Goal: Task Accomplishment & Management: Manage account settings

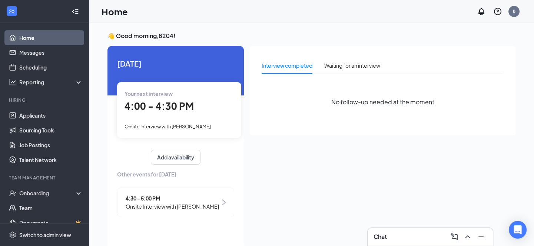
scroll to position [15, 0]
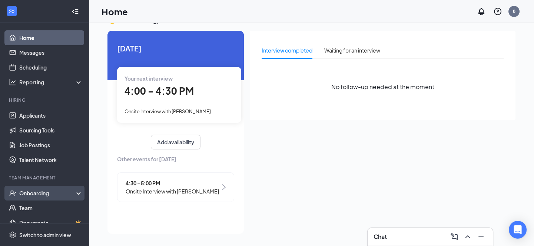
click at [47, 195] on div "Onboarding" at bounding box center [47, 193] width 57 height 7
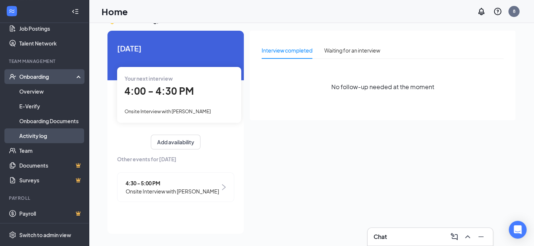
scroll to position [117, 0]
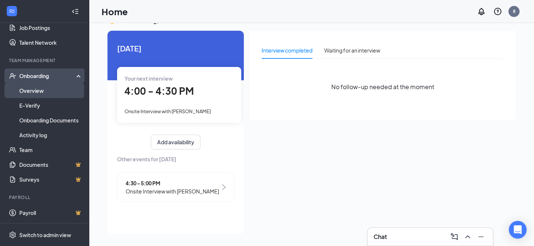
click at [41, 91] on link "Overview" at bounding box center [50, 90] width 63 height 15
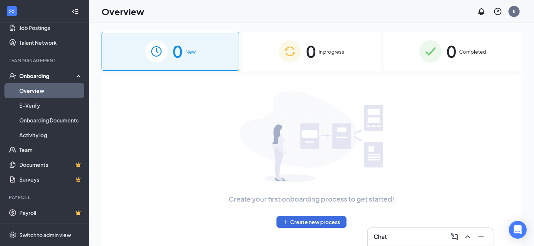
click at [451, 58] on span "0" at bounding box center [451, 52] width 10 height 26
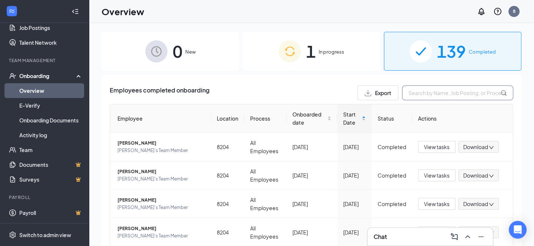
click at [435, 92] on input "text" at bounding box center [457, 93] width 111 height 15
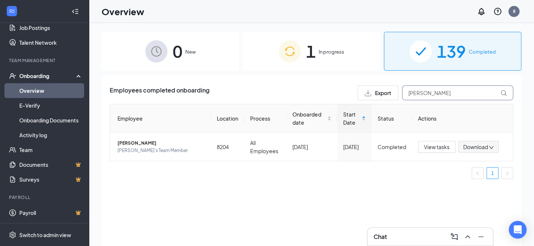
click at [497, 92] on input "[PERSON_NAME]" at bounding box center [457, 93] width 111 height 15
type input "[PERSON_NAME]"
click at [139, 146] on span "[PERSON_NAME]" at bounding box center [160, 143] width 87 height 7
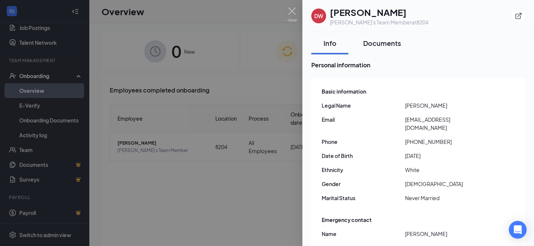
click at [374, 46] on div "Documents" at bounding box center [382, 43] width 38 height 9
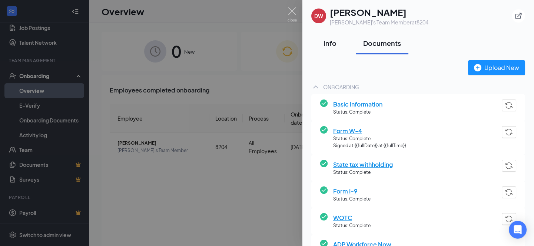
click at [340, 43] on div "Info" at bounding box center [330, 43] width 22 height 9
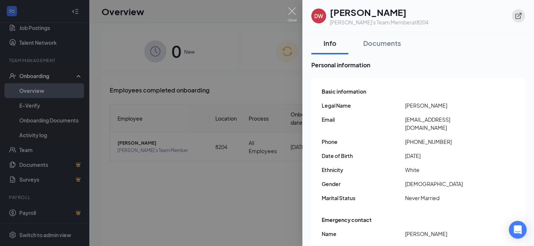
click at [513, 17] on button "button" at bounding box center [517, 15] width 13 height 13
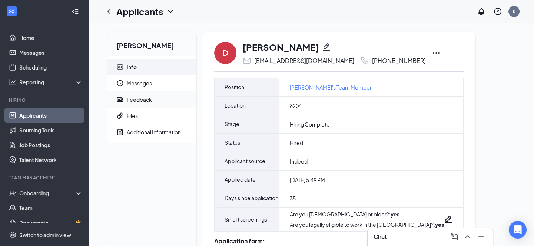
click at [147, 103] on span "Feedback" at bounding box center [159, 99] width 64 height 16
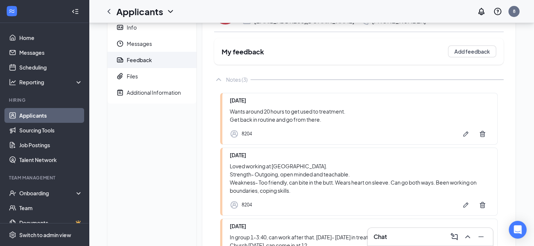
scroll to position [34, 0]
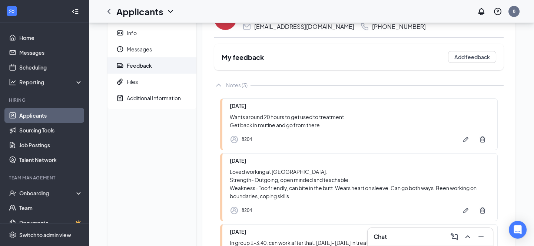
click at [49, 109] on link "Applicants" at bounding box center [50, 115] width 63 height 15
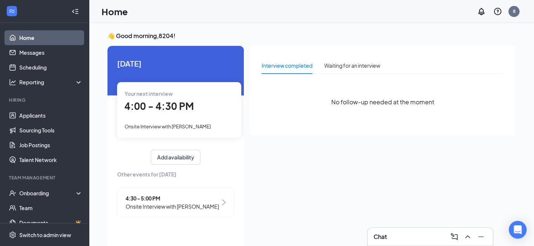
click at [174, 107] on span "4:00 - 4:30 PM" at bounding box center [158, 106] width 69 height 12
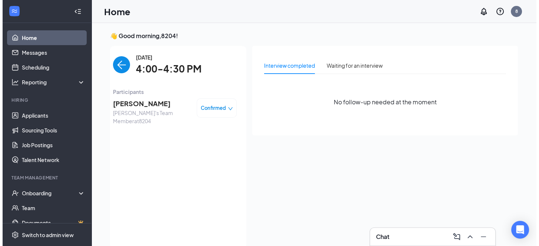
scroll to position [3, 0]
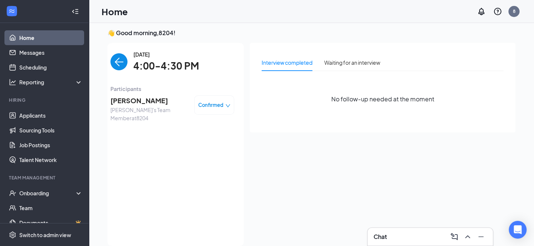
click at [139, 101] on span "Kimberly Friley" at bounding box center [149, 101] width 78 height 10
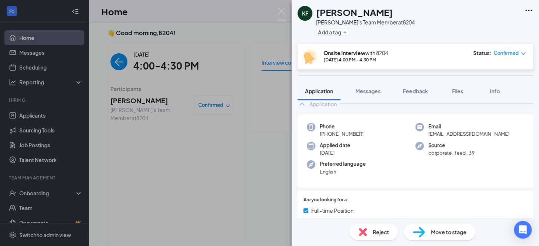
scroll to position [16, 0]
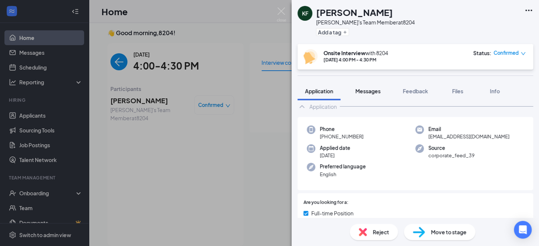
click at [353, 96] on button "Messages" at bounding box center [368, 91] width 40 height 19
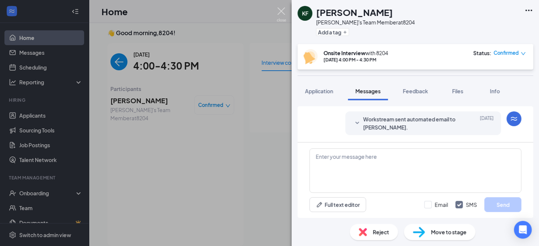
scroll to position [274, 0]
click at [281, 11] on img at bounding box center [281, 14] width 9 height 14
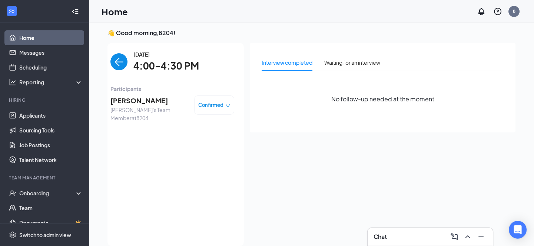
click at [126, 63] on img "back-button" at bounding box center [118, 61] width 17 height 17
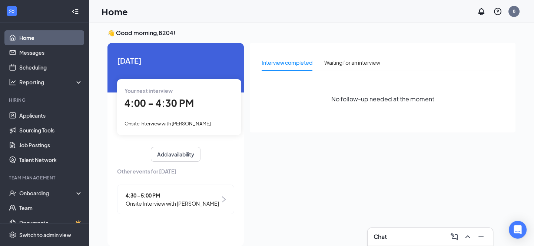
click at [157, 201] on span "Onsite Interview with [PERSON_NAME]" at bounding box center [172, 204] width 93 height 8
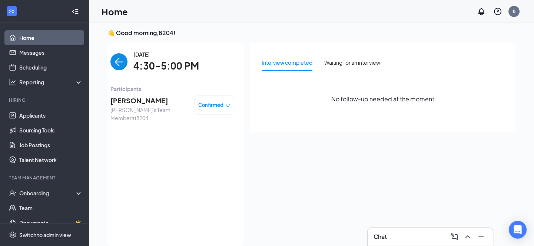
click at [133, 107] on span "Arby's Team Member at 8204" at bounding box center [149, 114] width 78 height 16
click at [133, 104] on span "Isaiah starcher" at bounding box center [149, 101] width 78 height 10
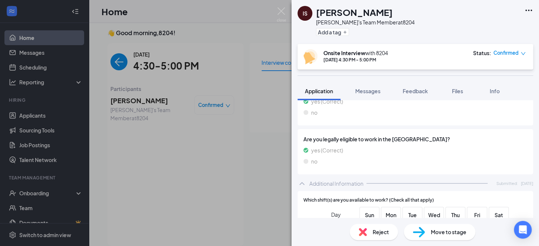
scroll to position [139, 0]
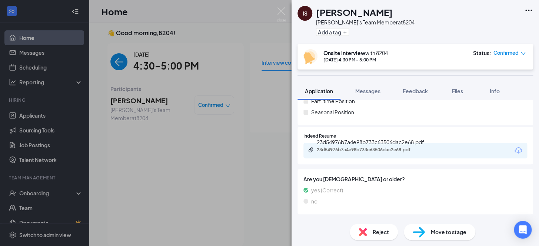
click at [348, 153] on div "23d54976b7a4e98b733c63506dac2e68.pdf" at bounding box center [369, 150] width 104 height 6
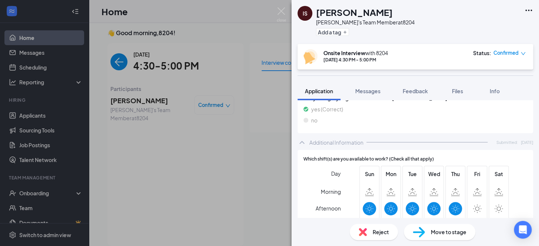
scroll to position [337, 0]
